Goal: Register for event/course

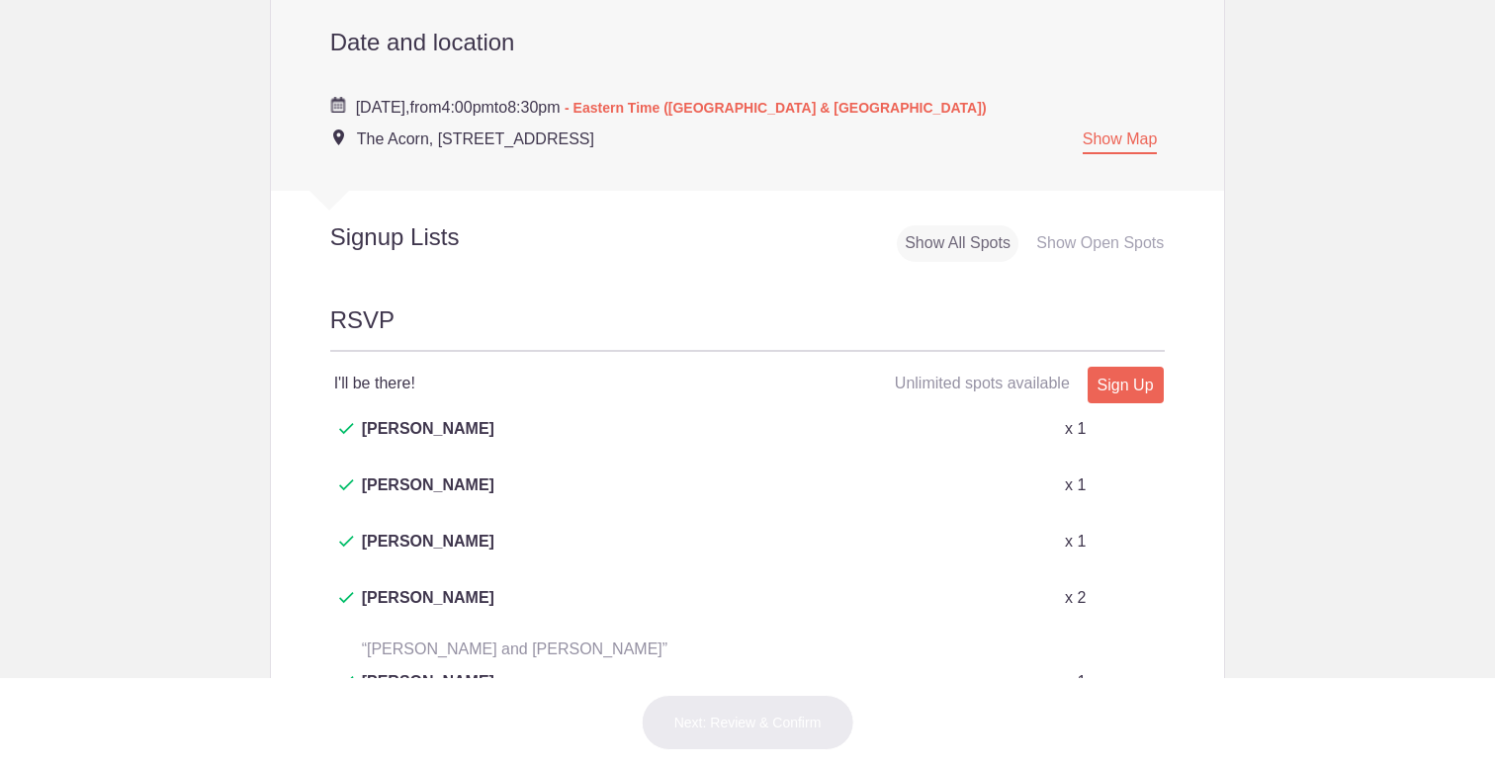
scroll to position [853, 0]
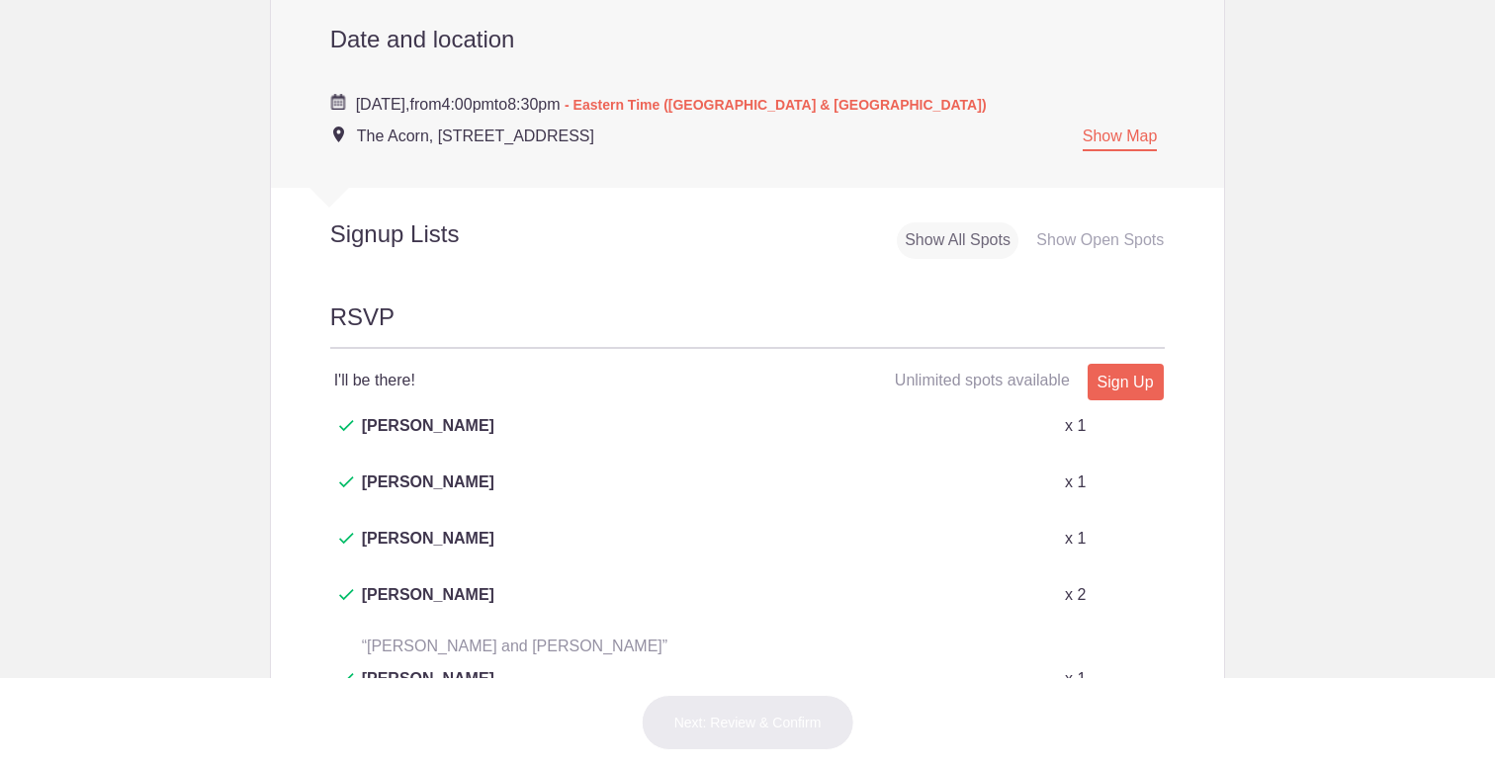
click at [1109, 364] on link "Sign Up" at bounding box center [1126, 382] width 76 height 37
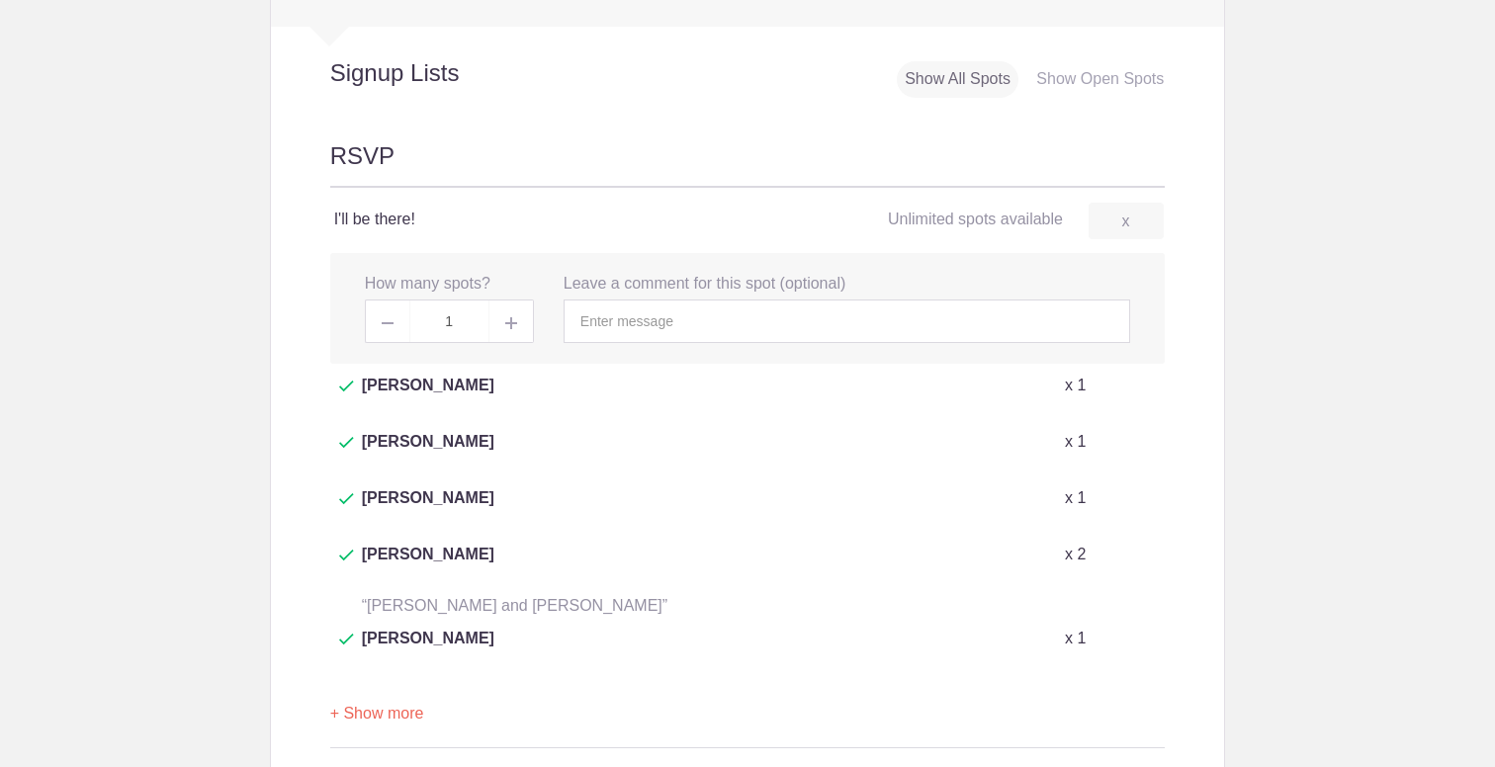
scroll to position [1032, 0]
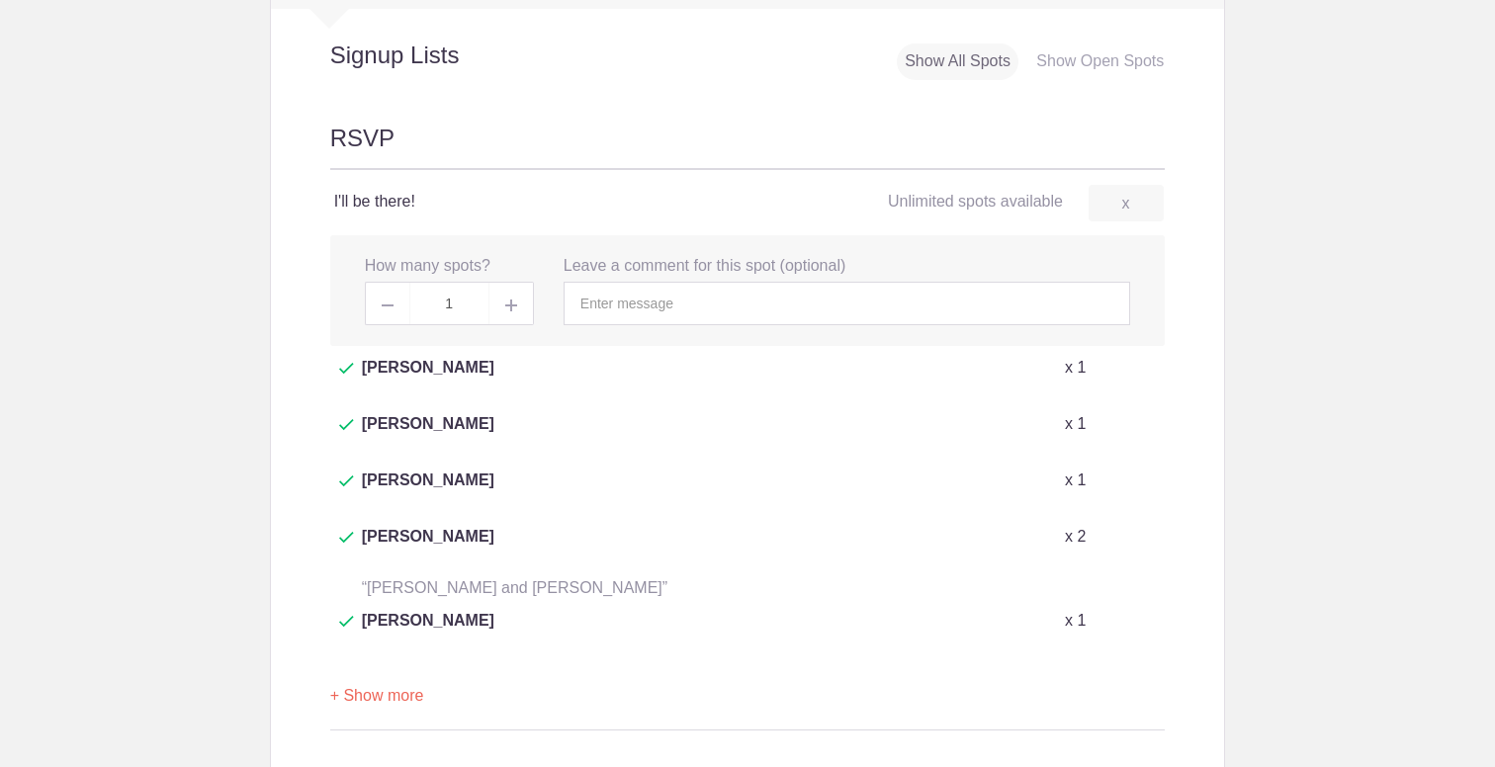
click at [506, 300] on img at bounding box center [511, 306] width 12 height 12
type input "2"
click at [673, 282] on input "text" at bounding box center [847, 304] width 567 height 44
type input "[PERSON_NAME] & [PERSON_NAME] :)"
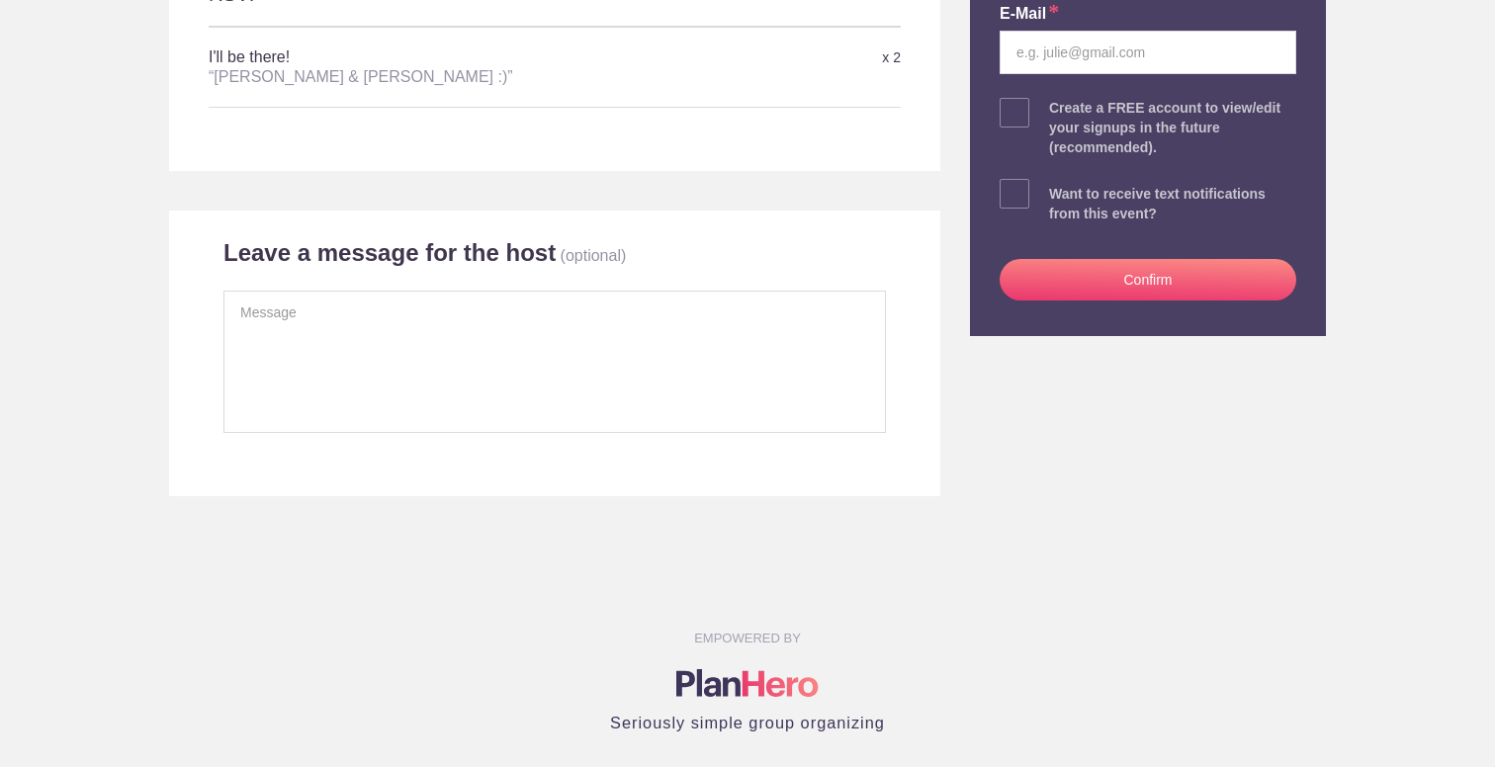
scroll to position [528, 0]
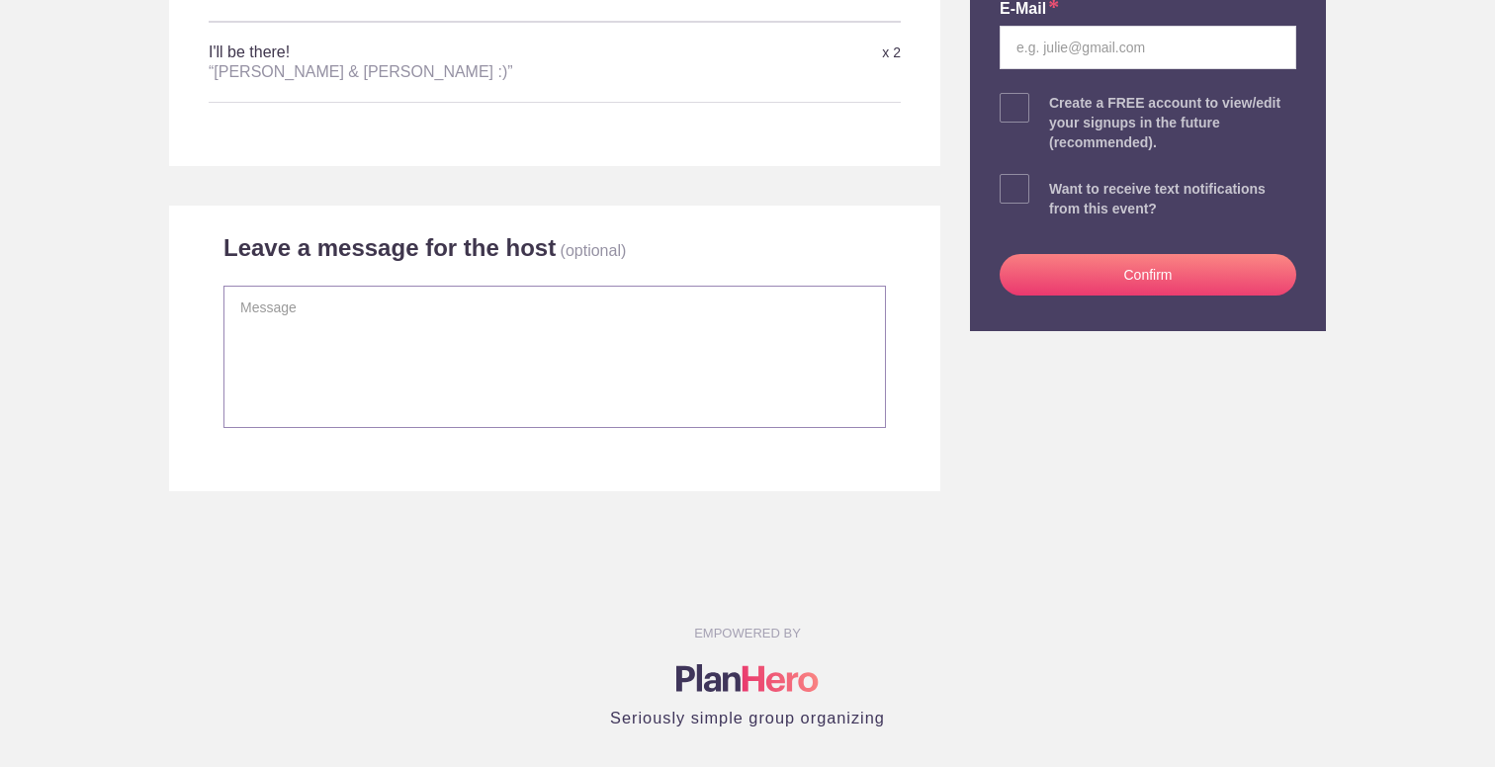
click at [393, 303] on textarea at bounding box center [555, 357] width 663 height 142
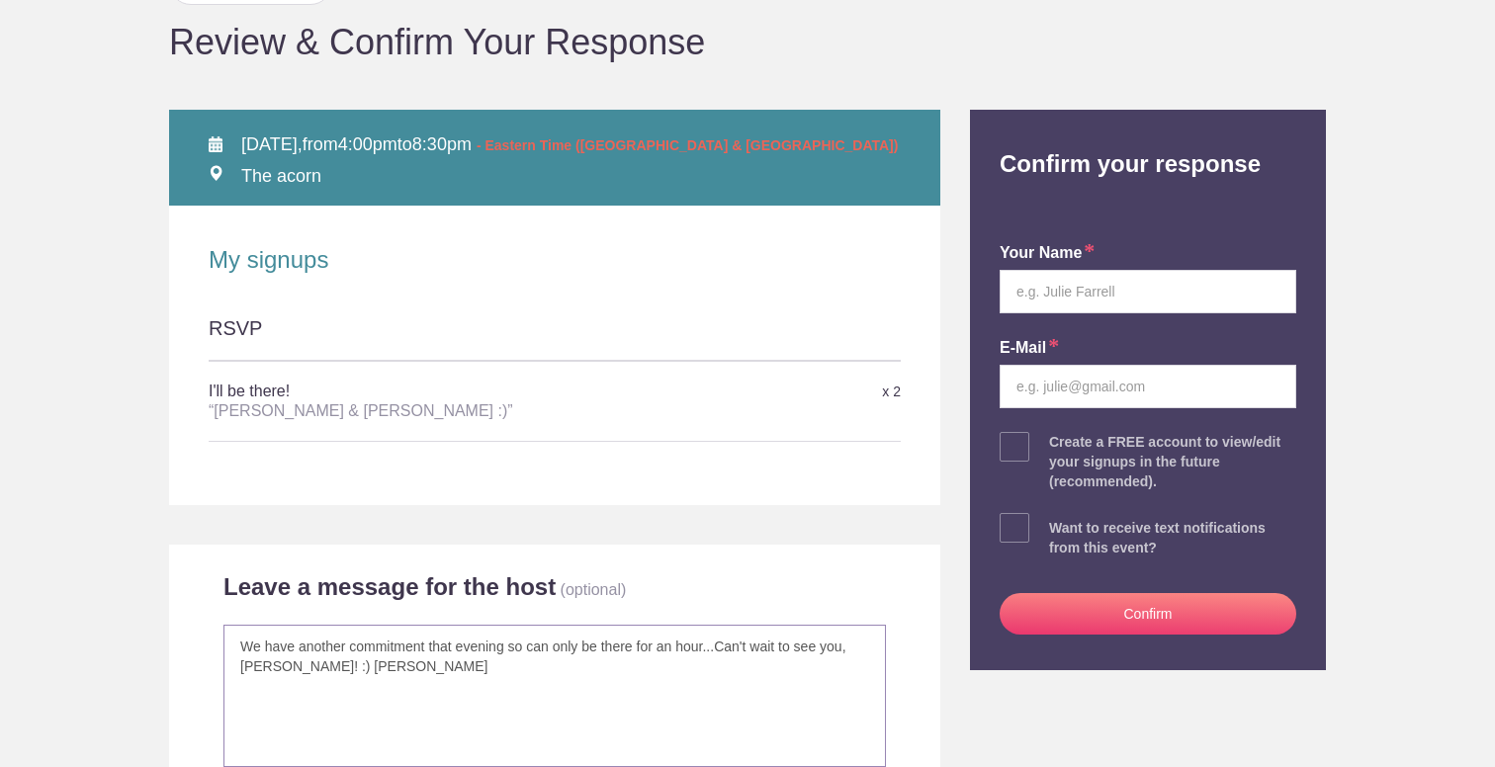
scroll to position [193, 0]
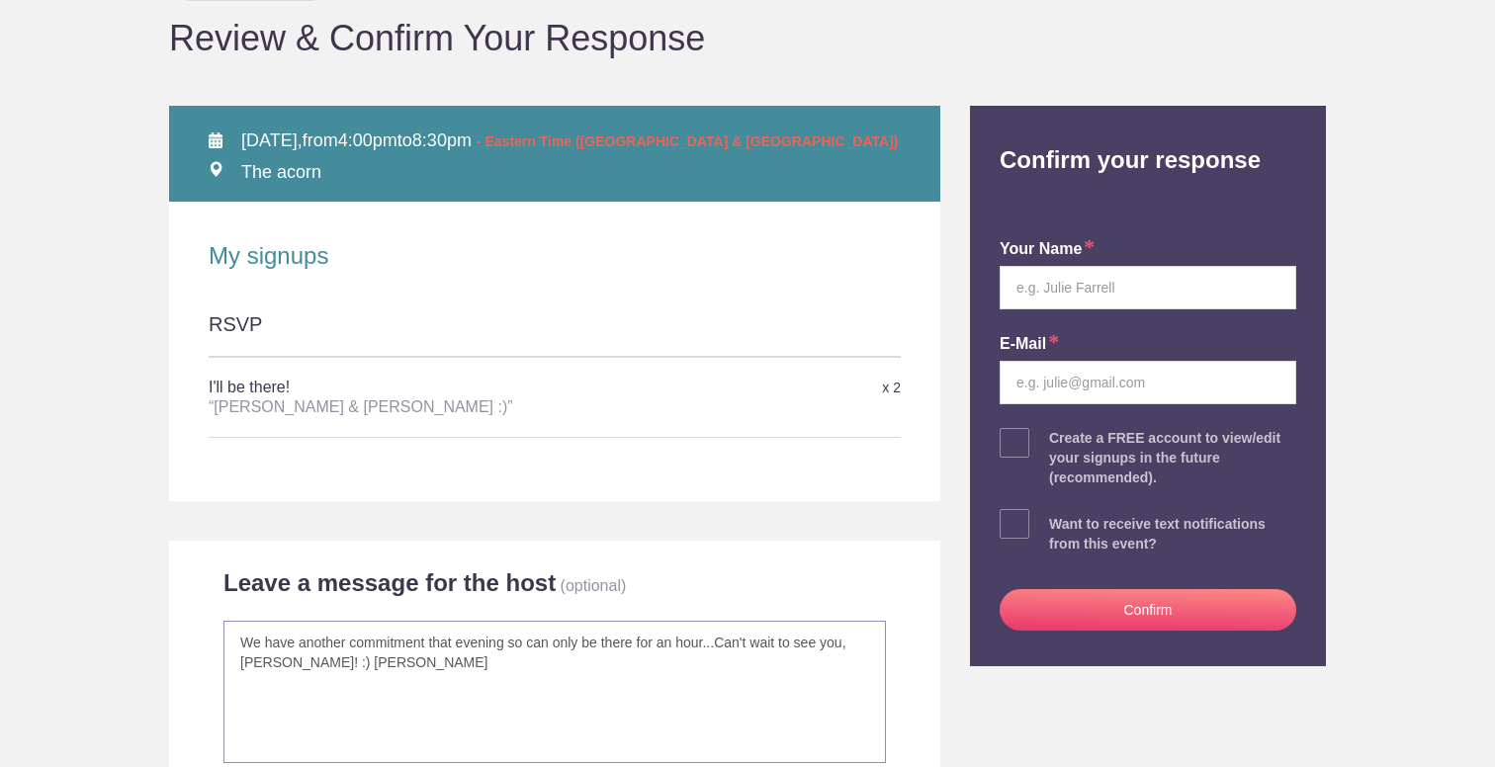
type textarea "We have another commitment that evening so can only be there for an hour...Can'…"
type input "[PERSON_NAME]"
type input "[PERSON_NAME][DOMAIN_NAME][EMAIL_ADDRESS][DOMAIN_NAME]"
click at [1086, 610] on button "Confirm" at bounding box center [1148, 610] width 297 height 42
